Goal: Task Accomplishment & Management: Manage account settings

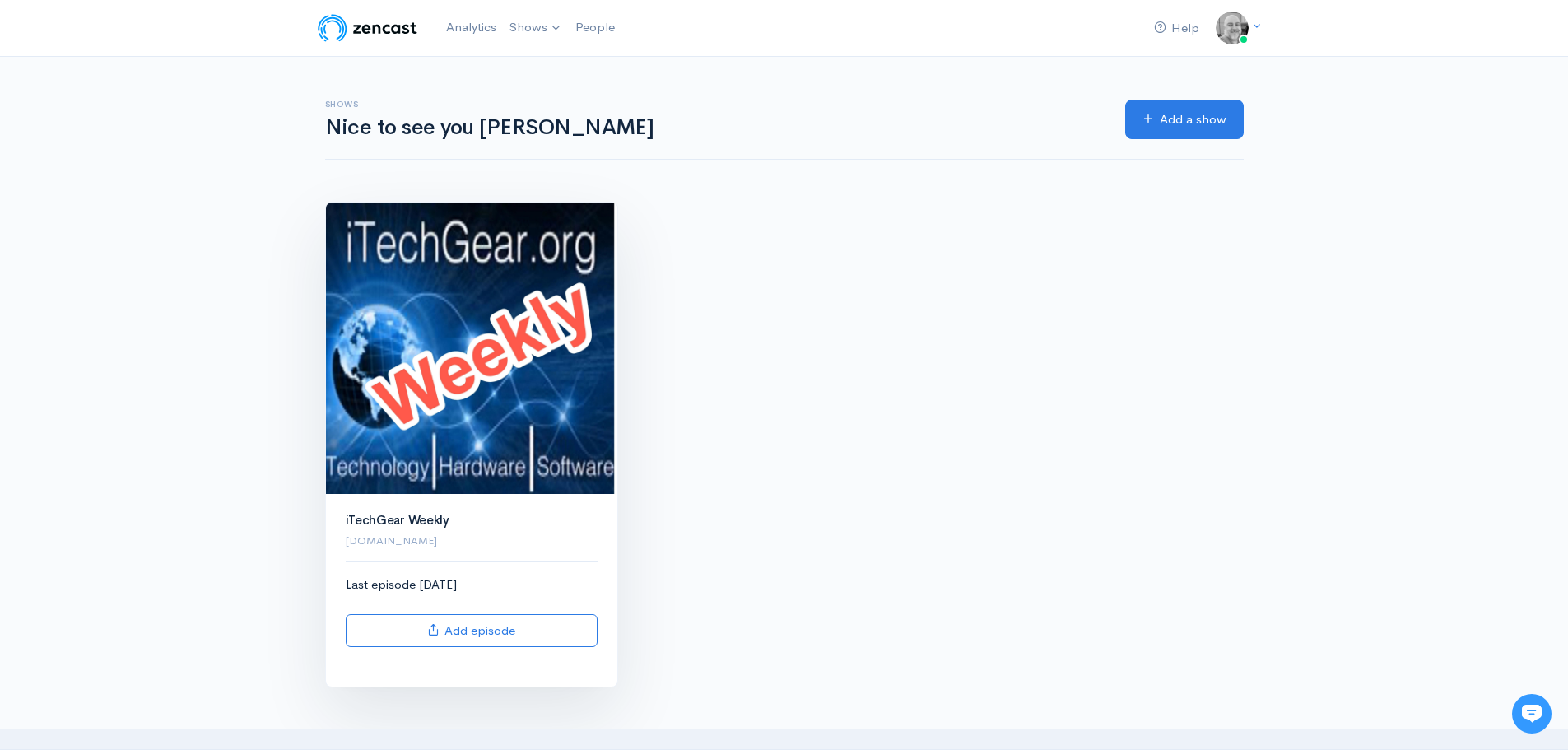
click at [489, 300] on img at bounding box center [471, 348] width 291 height 292
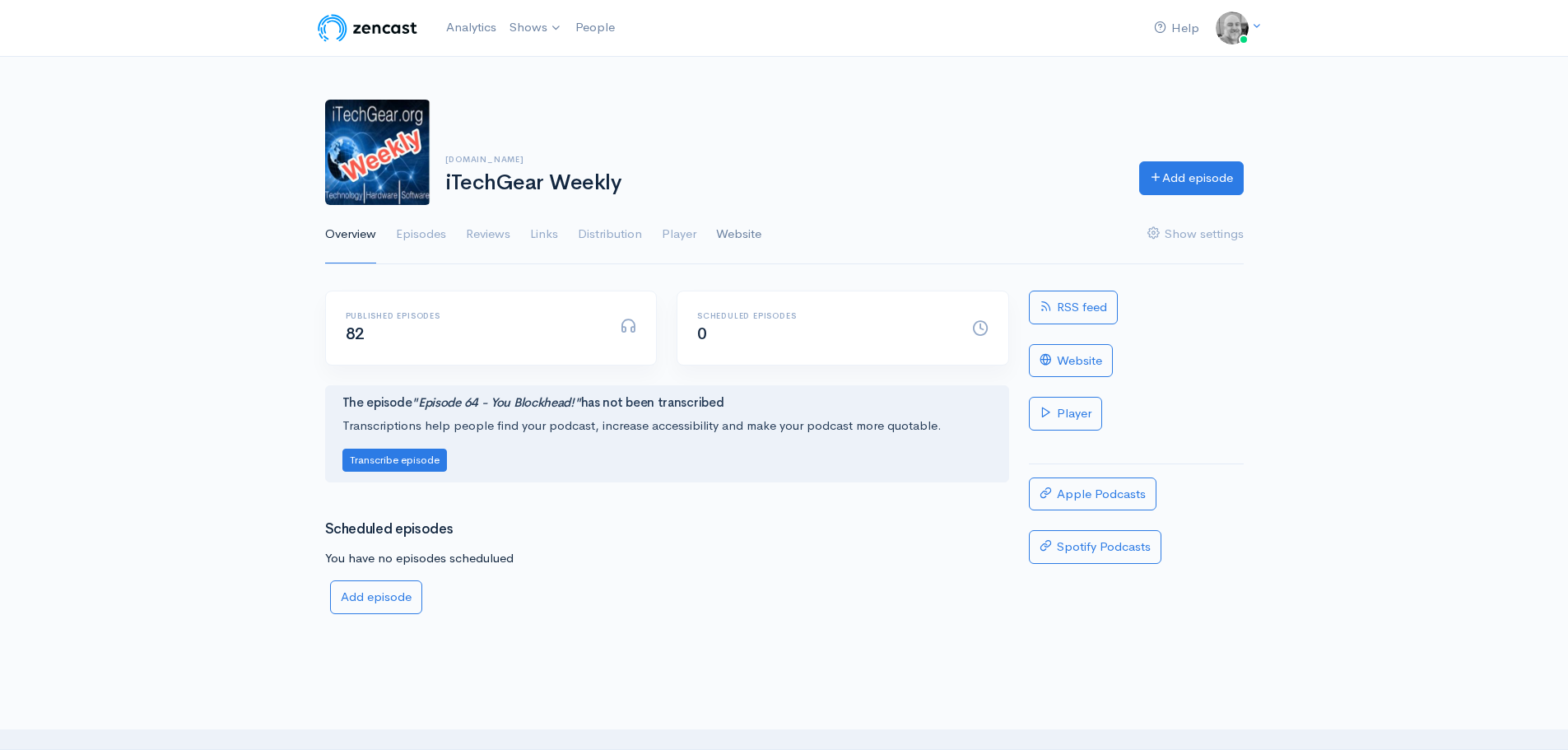
click at [741, 240] on link "Website" at bounding box center [738, 235] width 46 height 60
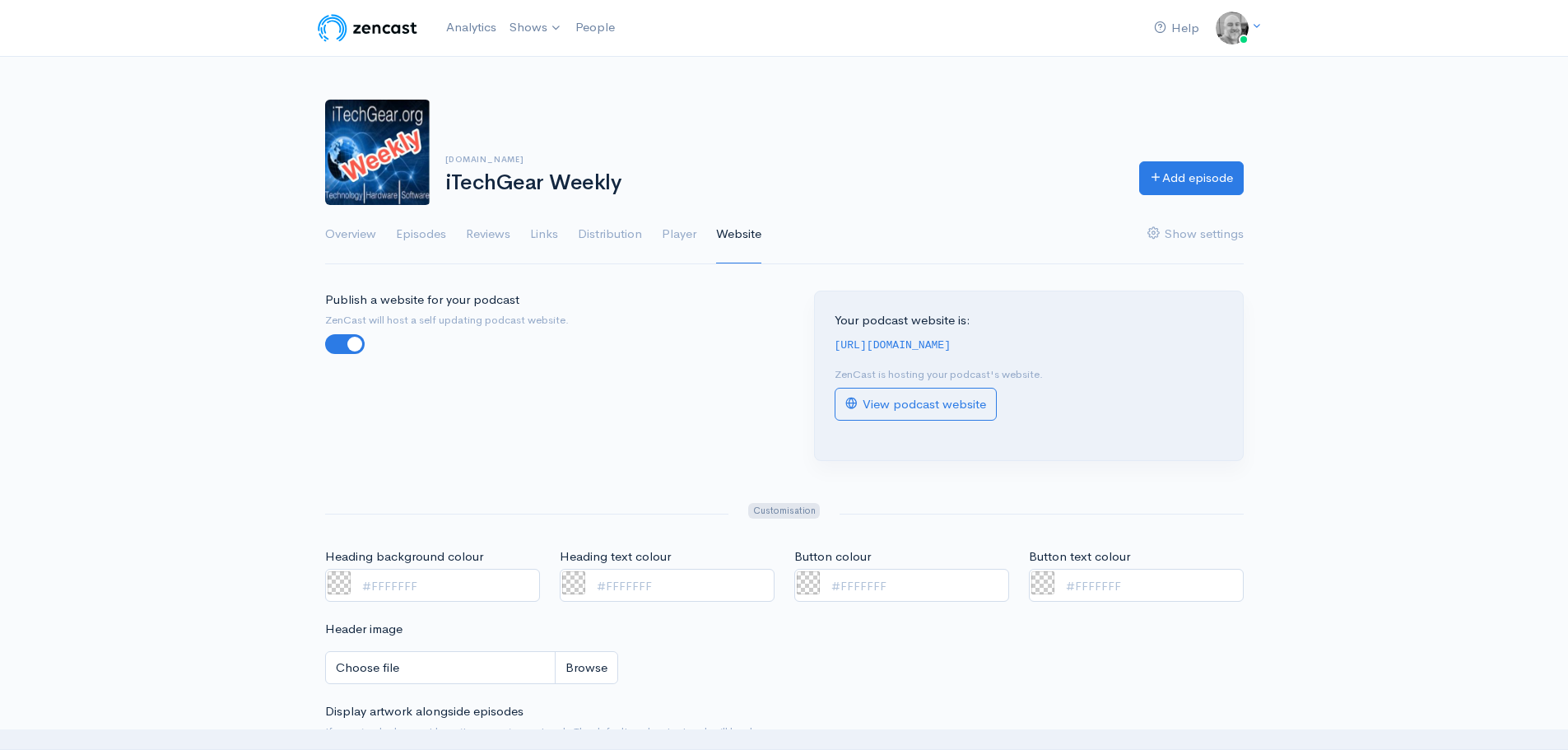
drag, startPoint x: 833, startPoint y: 344, endPoint x: 1087, endPoint y: 345, distance: 254.0
click at [1087, 345] on div "[URL][DOMAIN_NAME]" at bounding box center [1028, 345] width 388 height 19
copy code "[URL][DOMAIN_NAME]"
